Goal: Transaction & Acquisition: Book appointment/travel/reservation

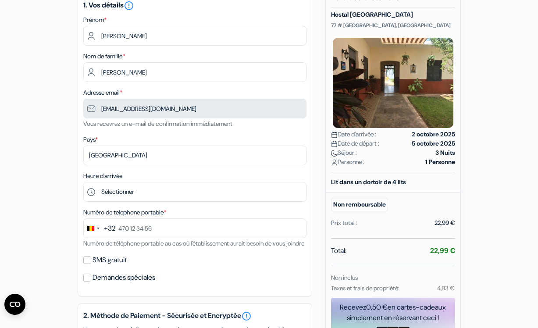
scroll to position [94, 0]
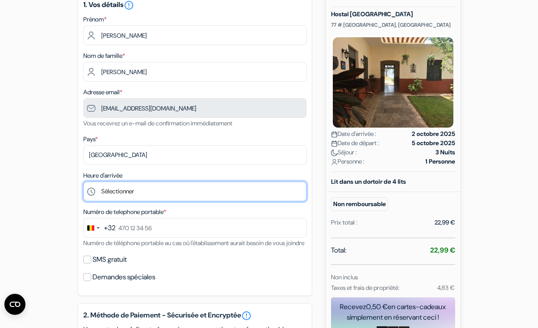
select select "20"
click option "20:00" at bounding box center [0, 0] width 0 height 0
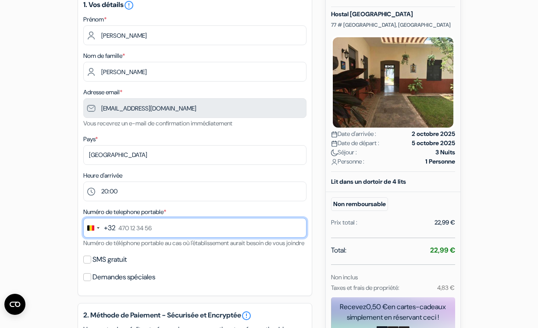
drag, startPoint x: 155, startPoint y: 229, endPoint x: 149, endPoint y: 229, distance: 6.6
click at [149, 229] on input "text" at bounding box center [194, 228] width 223 height 20
drag, startPoint x: 119, startPoint y: 230, endPoint x: 143, endPoint y: 230, distance: 24.1
click at [143, 230] on input "text" at bounding box center [194, 228] width 223 height 20
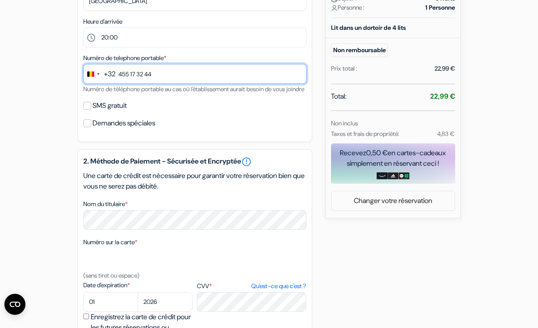
scroll to position [253, 0]
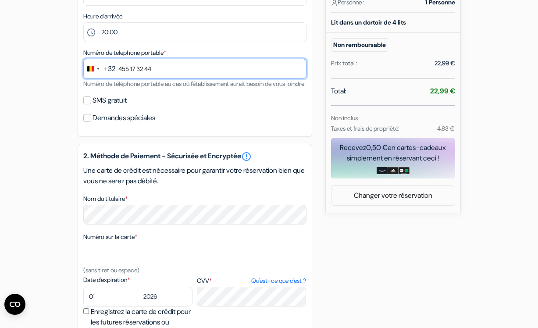
type input "455 17 32 44"
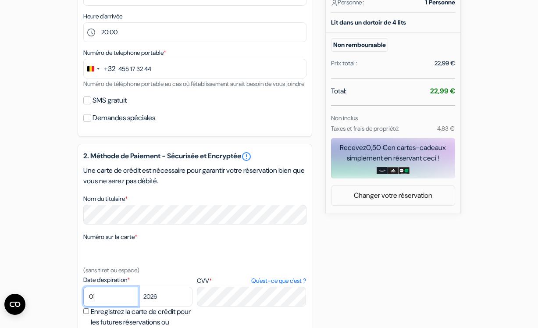
select select "04"
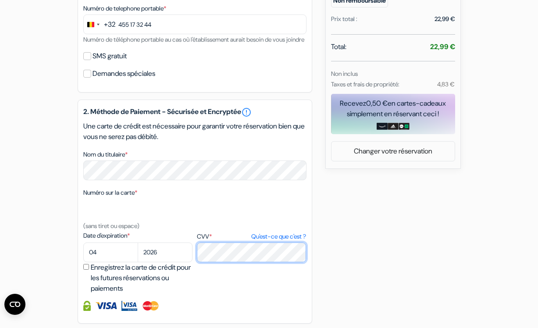
scroll to position [301, 0]
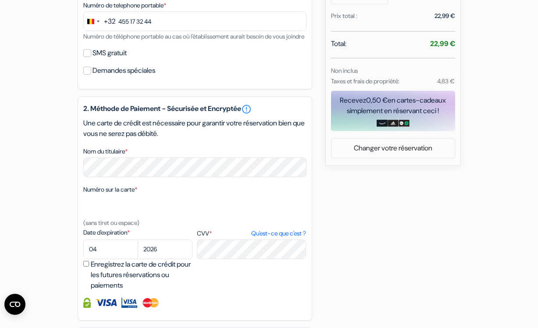
click at [86, 267] on input "Enregistrez la carte de crédit pour les futures réservations ou paiements" at bounding box center [86, 264] width 6 height 6
checkbox input "true"
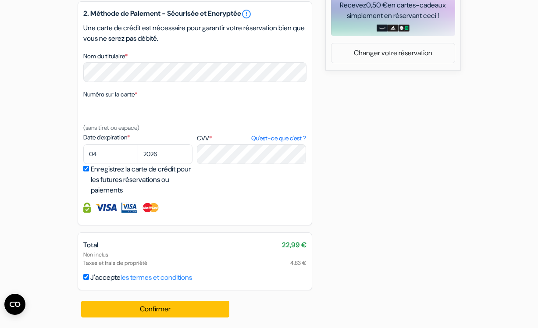
scroll to position [407, 0]
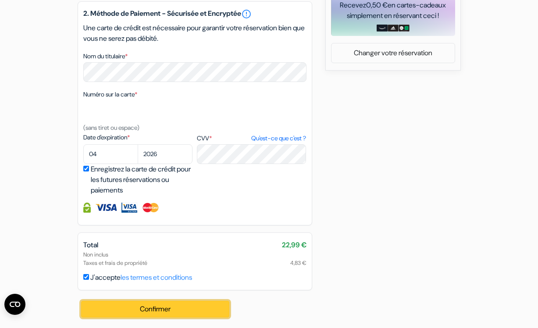
click at [164, 309] on button "Confirmer Loading..." at bounding box center [155, 309] width 149 height 17
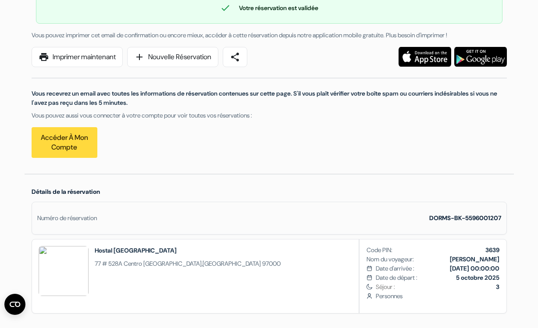
scroll to position [92, 0]
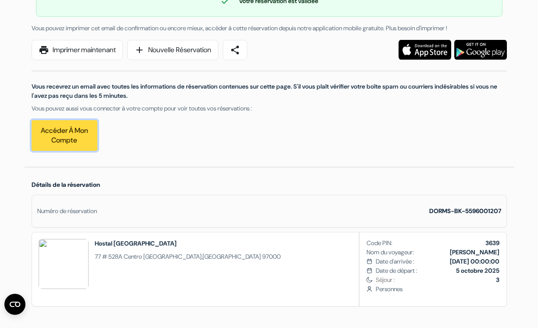
click at [71, 131] on link "Accéder à mon compte" at bounding box center [65, 135] width 66 height 31
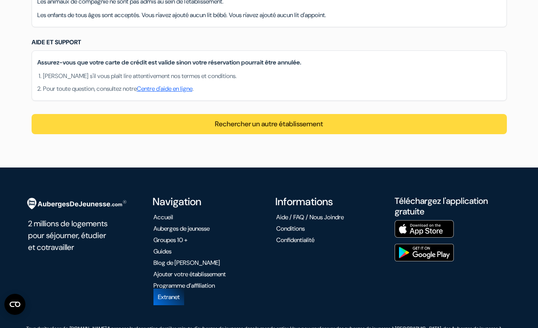
scroll to position [819, 0]
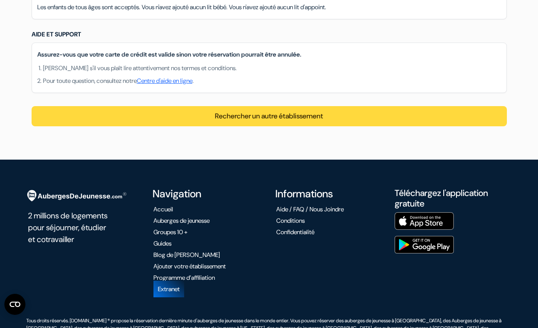
click at [296, 210] on link "Aide / FAQ / Nous Joindre" at bounding box center [310, 209] width 68 height 8
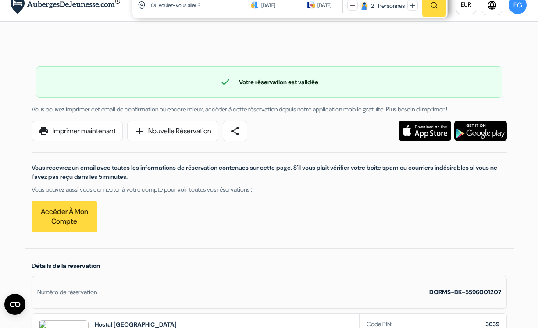
scroll to position [0, 0]
